Goal: Use online tool/utility: Utilize a website feature to perform a specific function

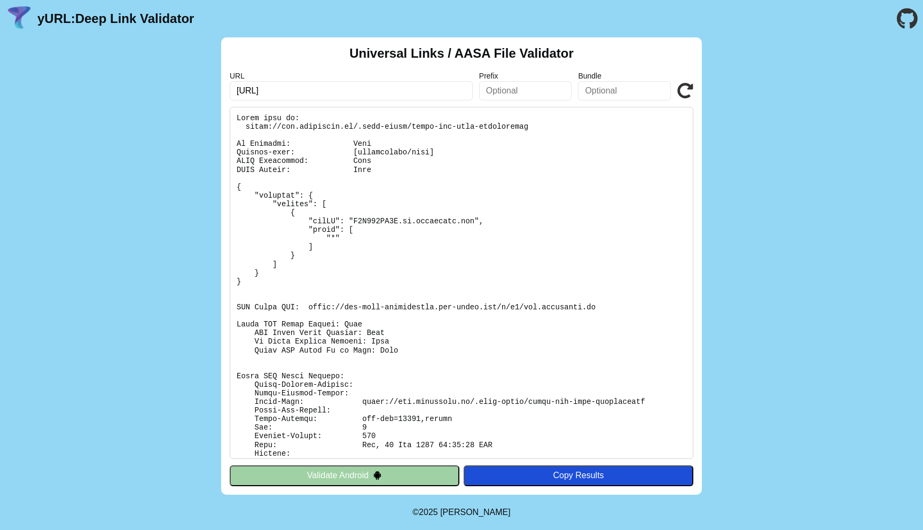
drag, startPoint x: 315, startPoint y: 89, endPoint x: 186, endPoint y: 86, distance: 129.2
click at [186, 86] on div "Universal Links / AASA File Validator URL [URL] Prefix Bundle Validate Validate…" at bounding box center [461, 265] width 923 height 457
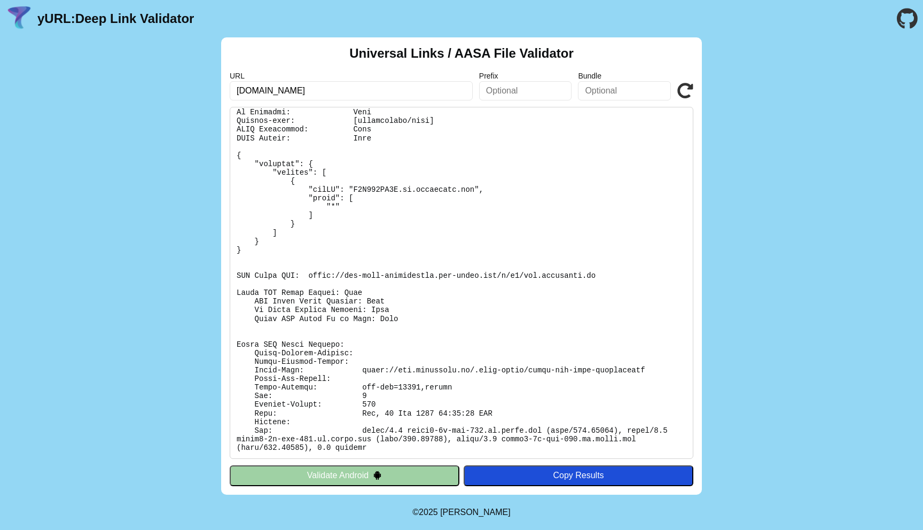
type input "[DOMAIN_NAME]"
click at [367, 476] on button "Validate Android" at bounding box center [345, 475] width 230 height 20
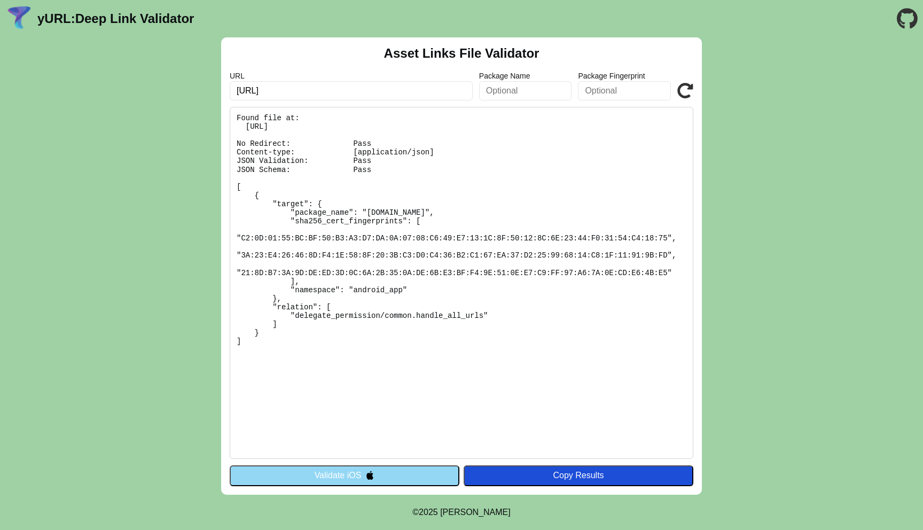
drag, startPoint x: 303, startPoint y: 90, endPoint x: 207, endPoint y: 90, distance: 96.6
click at [207, 90] on div "Asset Links File Validator URL dev.flavorish.ai Package Name Package Fingerprin…" at bounding box center [461, 265] width 923 height 457
